Goal: Information Seeking & Learning: Learn about a topic

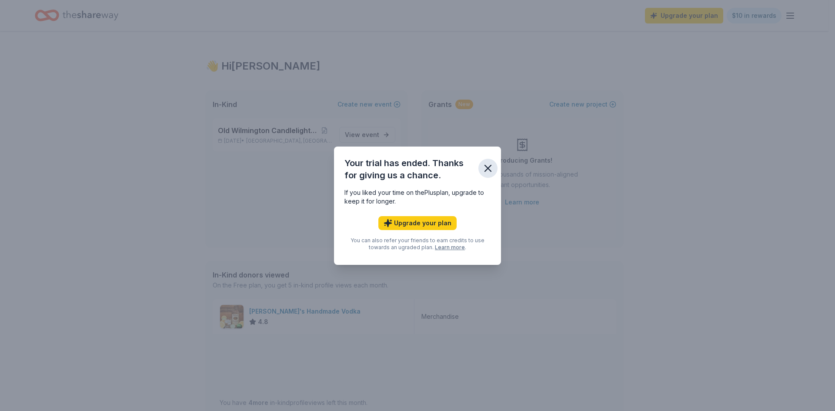
click at [490, 164] on icon "button" at bounding box center [488, 168] width 12 height 12
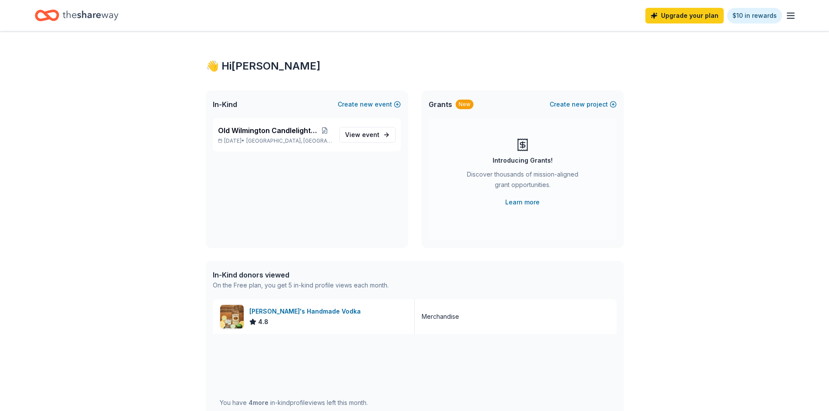
click at [87, 14] on icon "Home" at bounding box center [91, 16] width 56 height 18
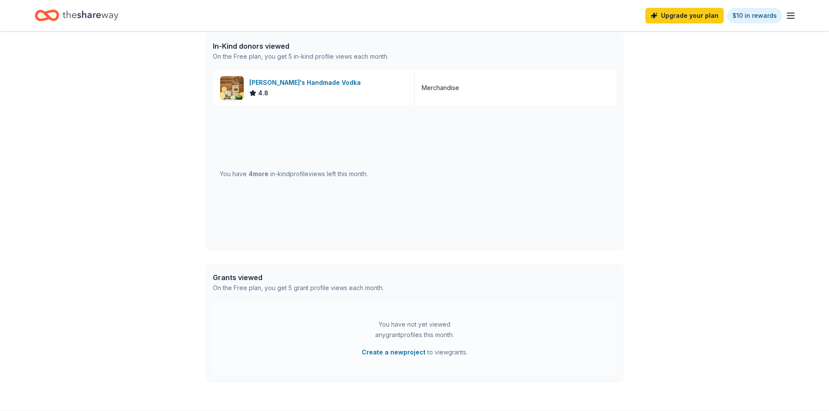
scroll to position [261, 0]
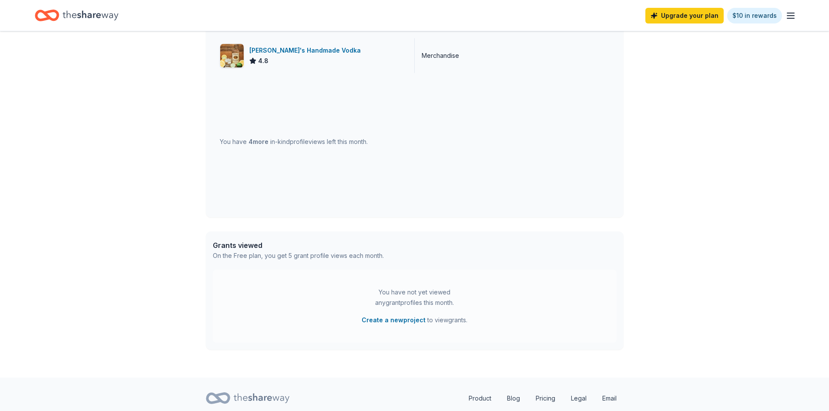
click at [291, 51] on div "[PERSON_NAME]'s Handmade Vodka" at bounding box center [306, 50] width 115 height 10
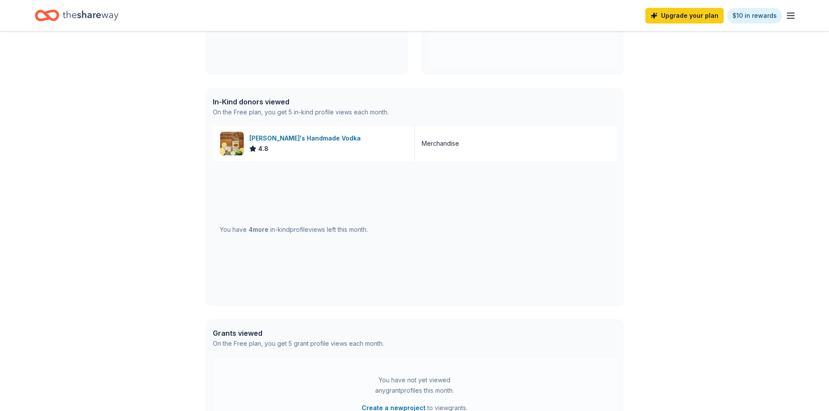
scroll to position [0, 0]
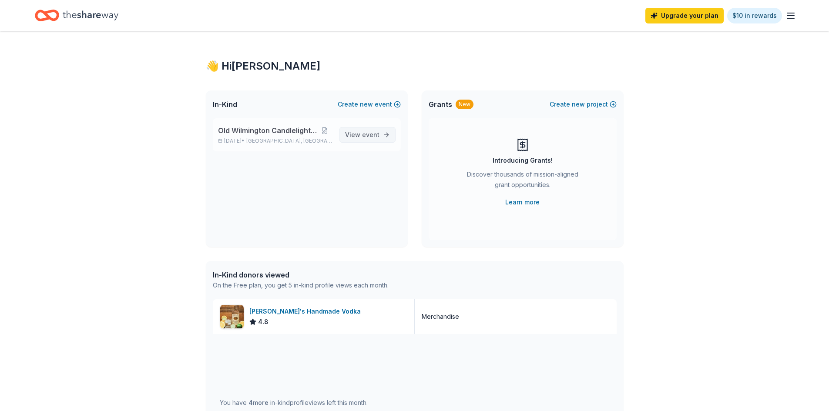
click at [361, 137] on span "View event" at bounding box center [362, 135] width 34 height 10
click at [363, 134] on span "event" at bounding box center [370, 134] width 17 height 7
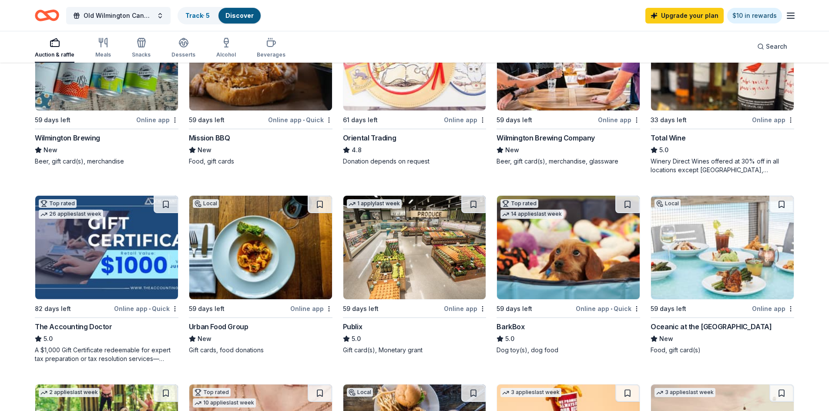
scroll to position [44, 0]
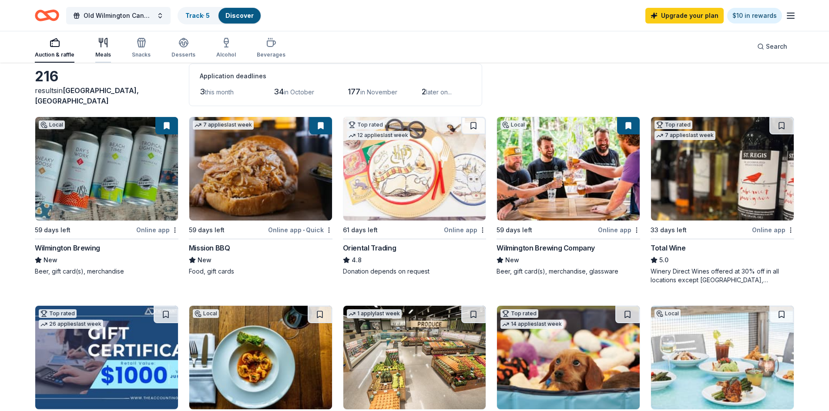
click at [98, 52] on div "Meals" at bounding box center [103, 54] width 16 height 7
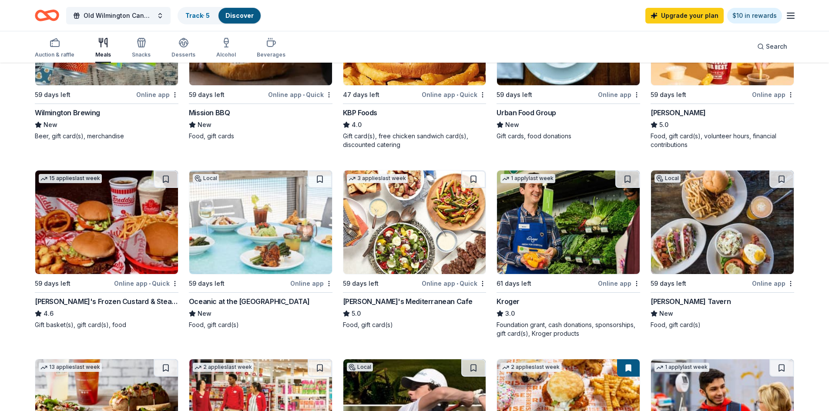
scroll to position [174, 0]
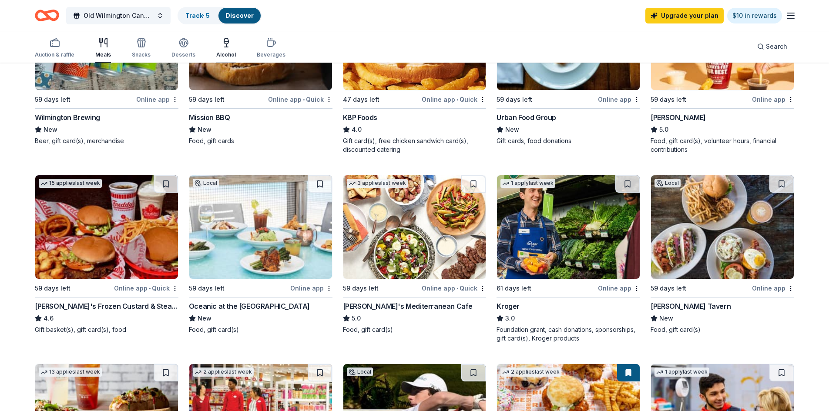
click at [226, 54] on div "Alcohol" at bounding box center [226, 54] width 20 height 7
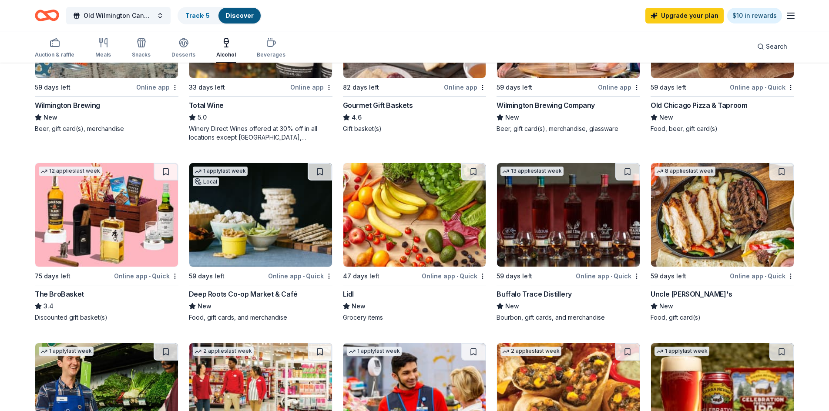
scroll to position [174, 0]
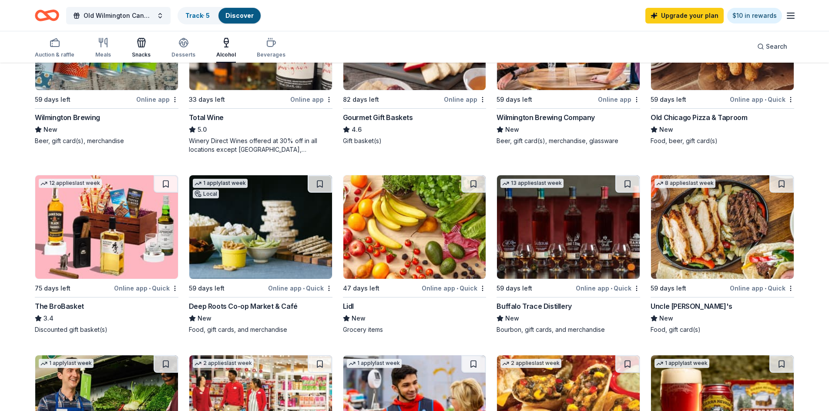
click at [139, 48] on div "Snacks" at bounding box center [141, 47] width 19 height 21
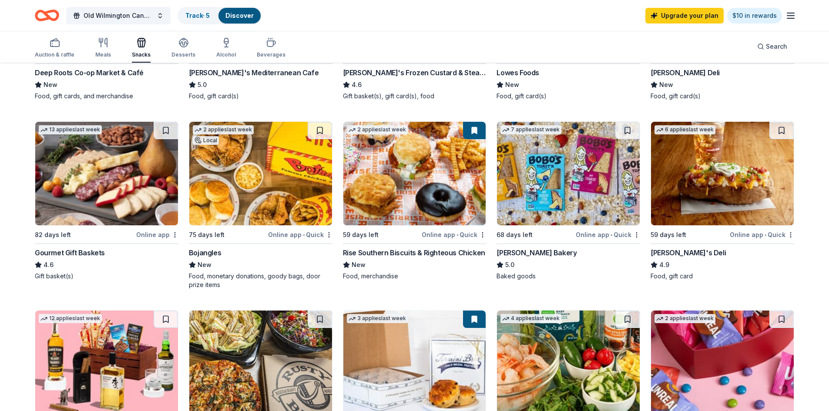
scroll to position [192, 0]
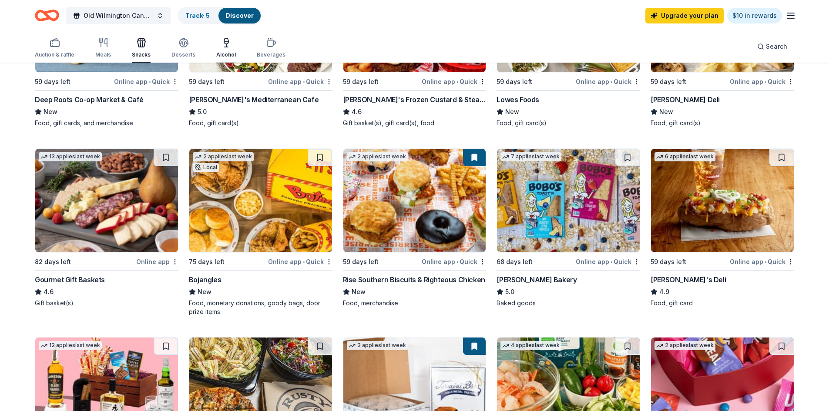
click at [224, 53] on div "Alcohol" at bounding box center [226, 54] width 20 height 7
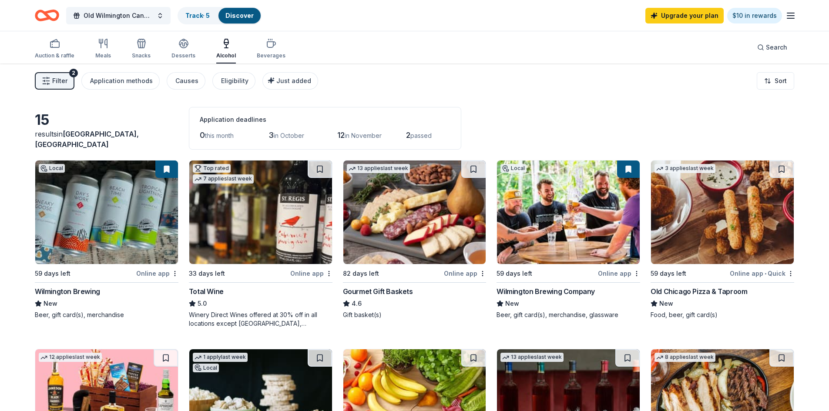
scroll to position [131, 0]
